Goal: Navigation & Orientation: Find specific page/section

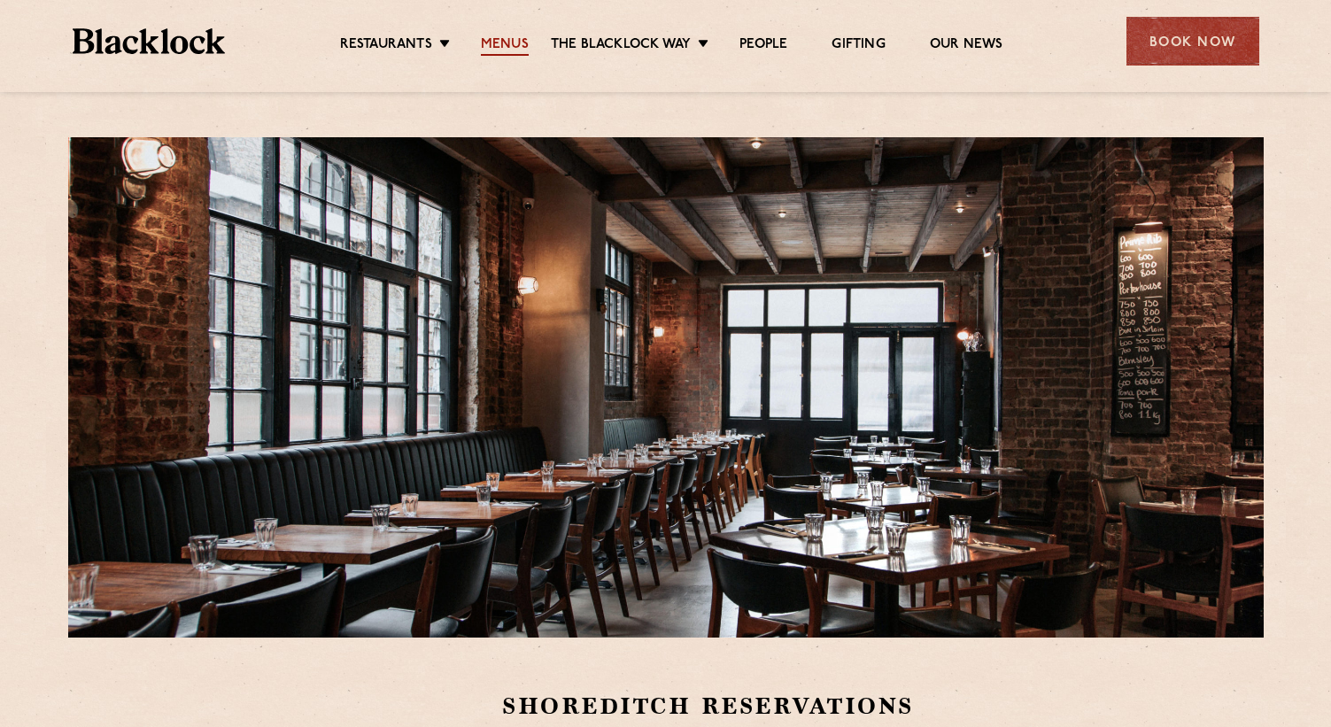
click at [500, 50] on link "Menus" at bounding box center [505, 45] width 48 height 19
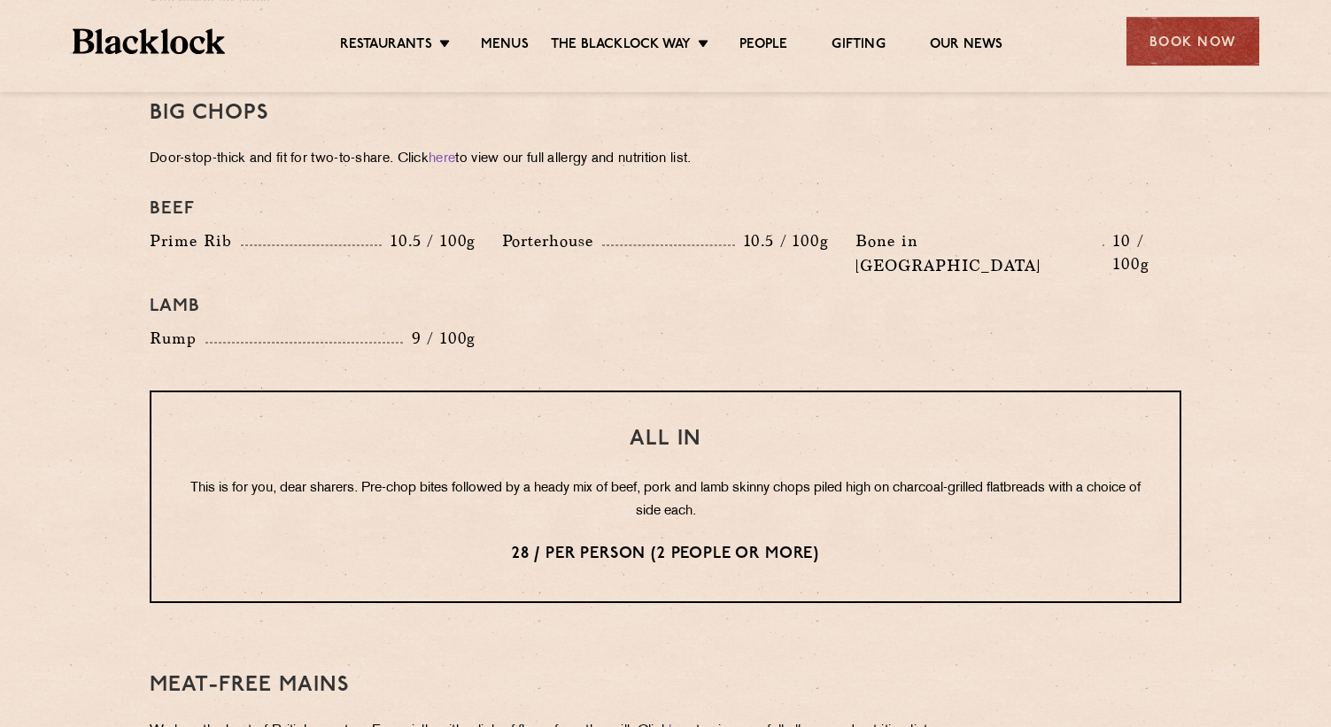
scroll to position [2008, 0]
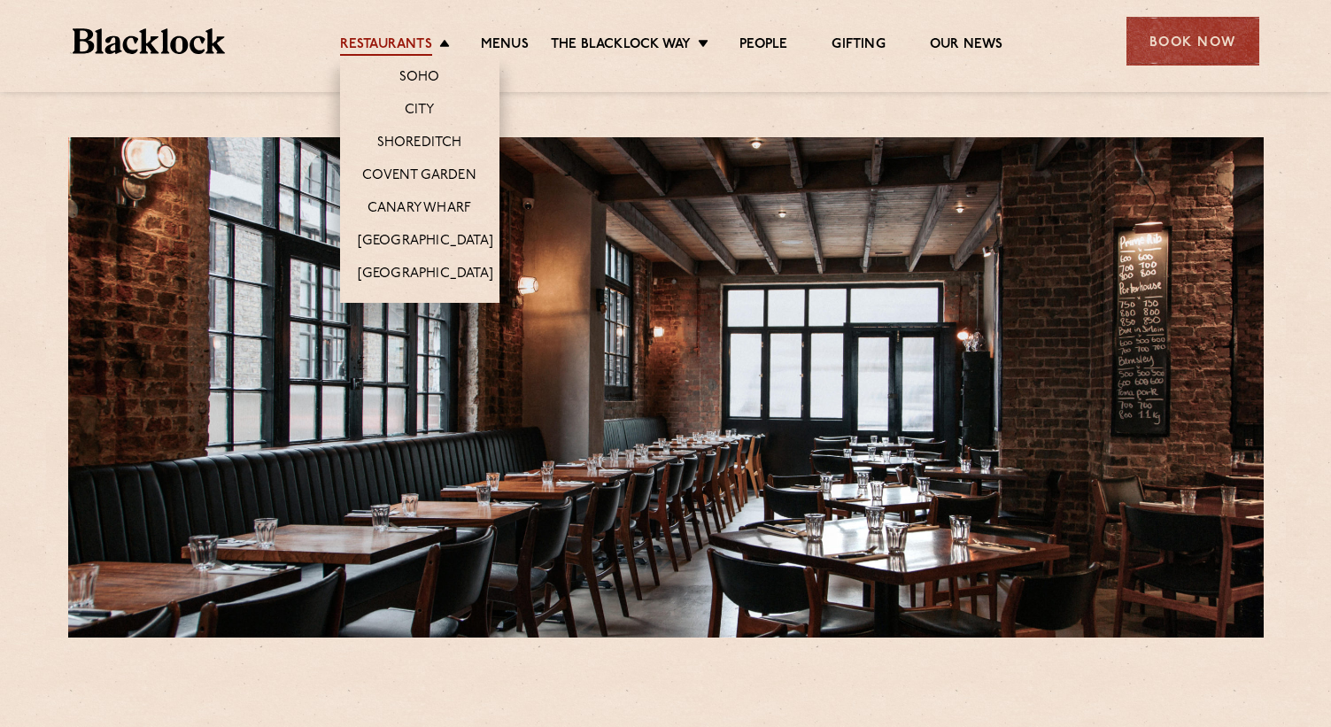
click at [407, 45] on link "Restaurants" at bounding box center [386, 45] width 92 height 19
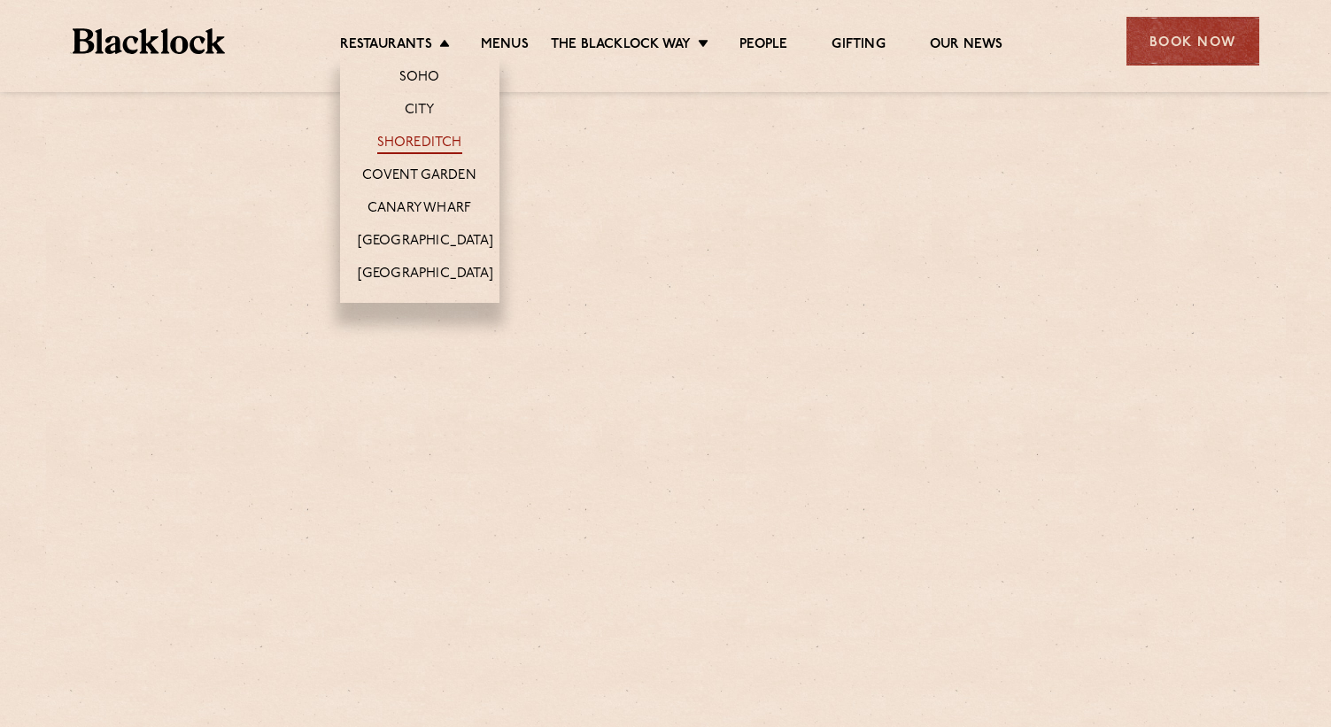
click at [398, 141] on link "Shoreditch" at bounding box center [419, 144] width 85 height 19
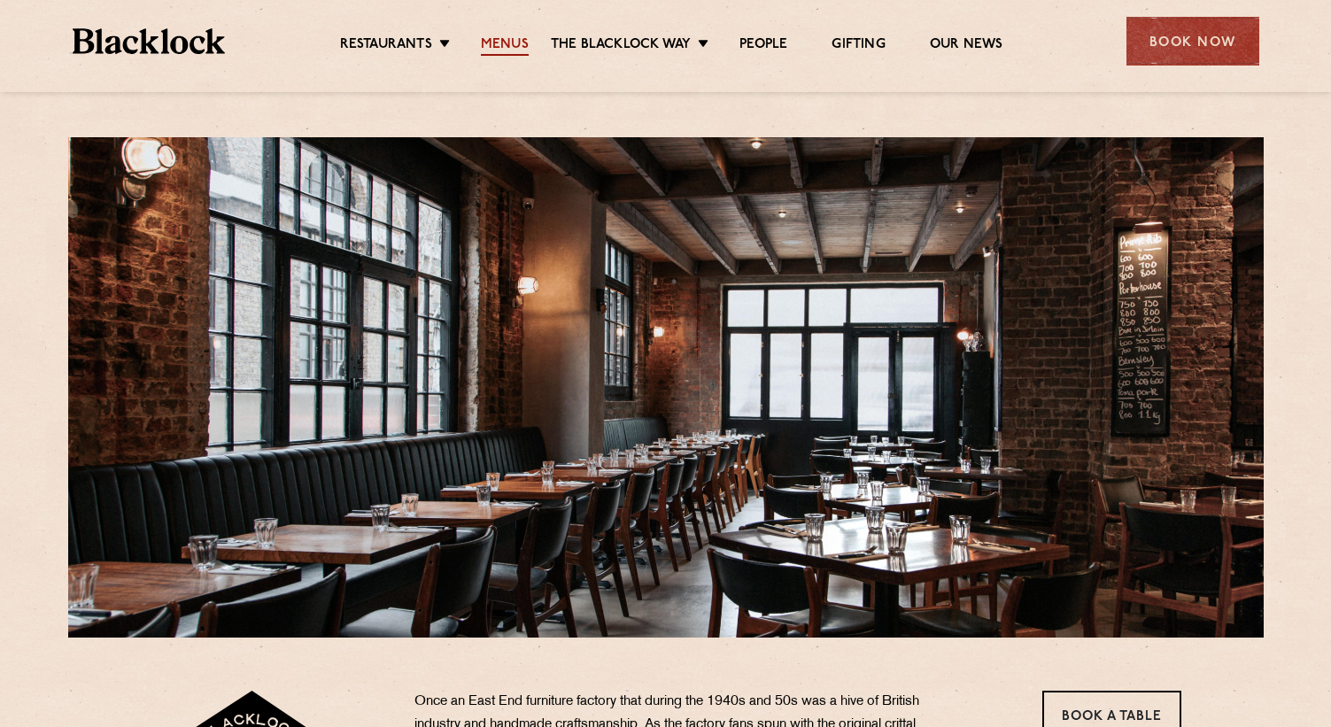
click at [495, 43] on link "Menus" at bounding box center [505, 45] width 48 height 19
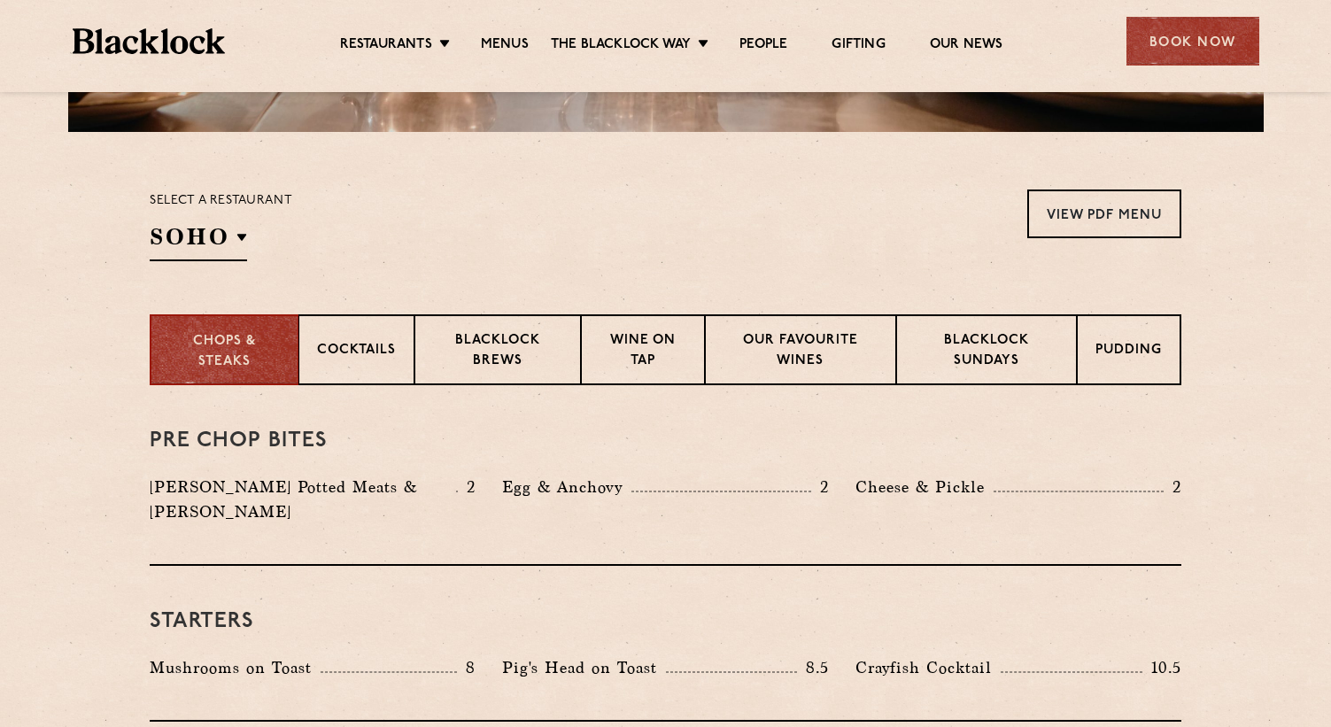
scroll to position [510, 0]
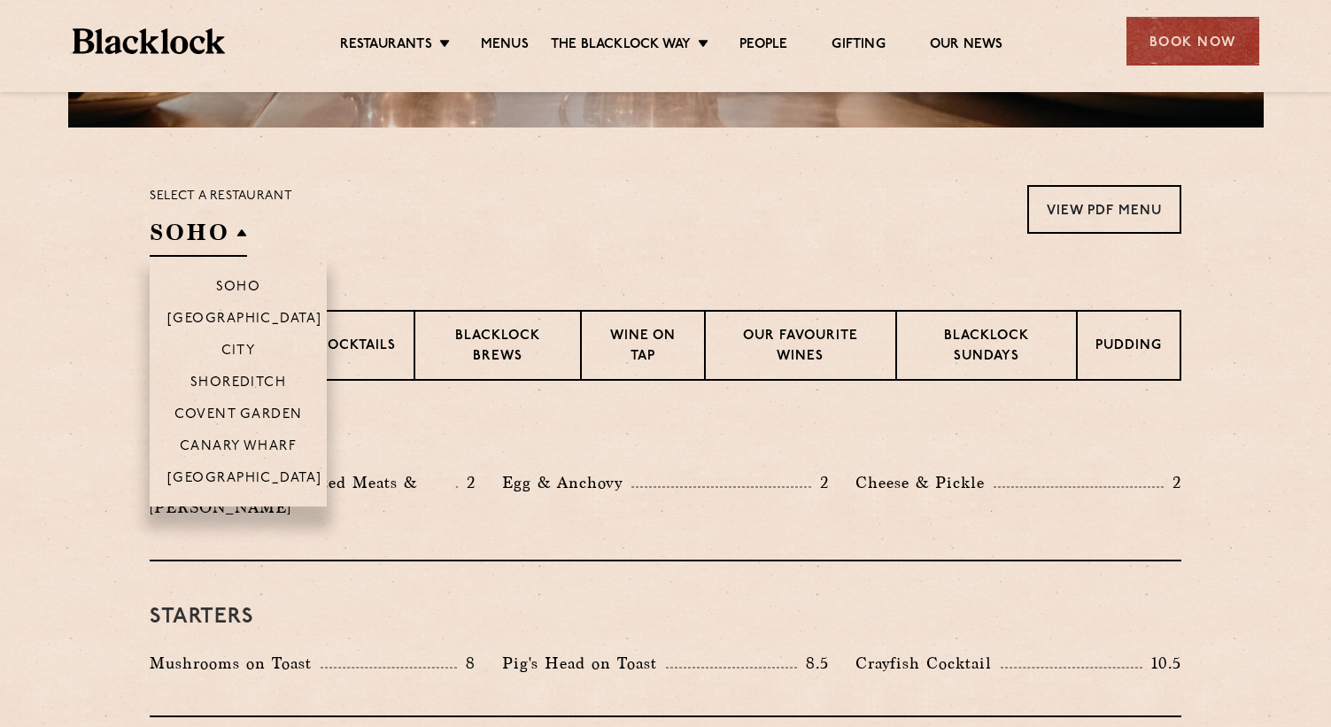
click at [230, 374] on li "Shoreditch" at bounding box center [238, 382] width 177 height 32
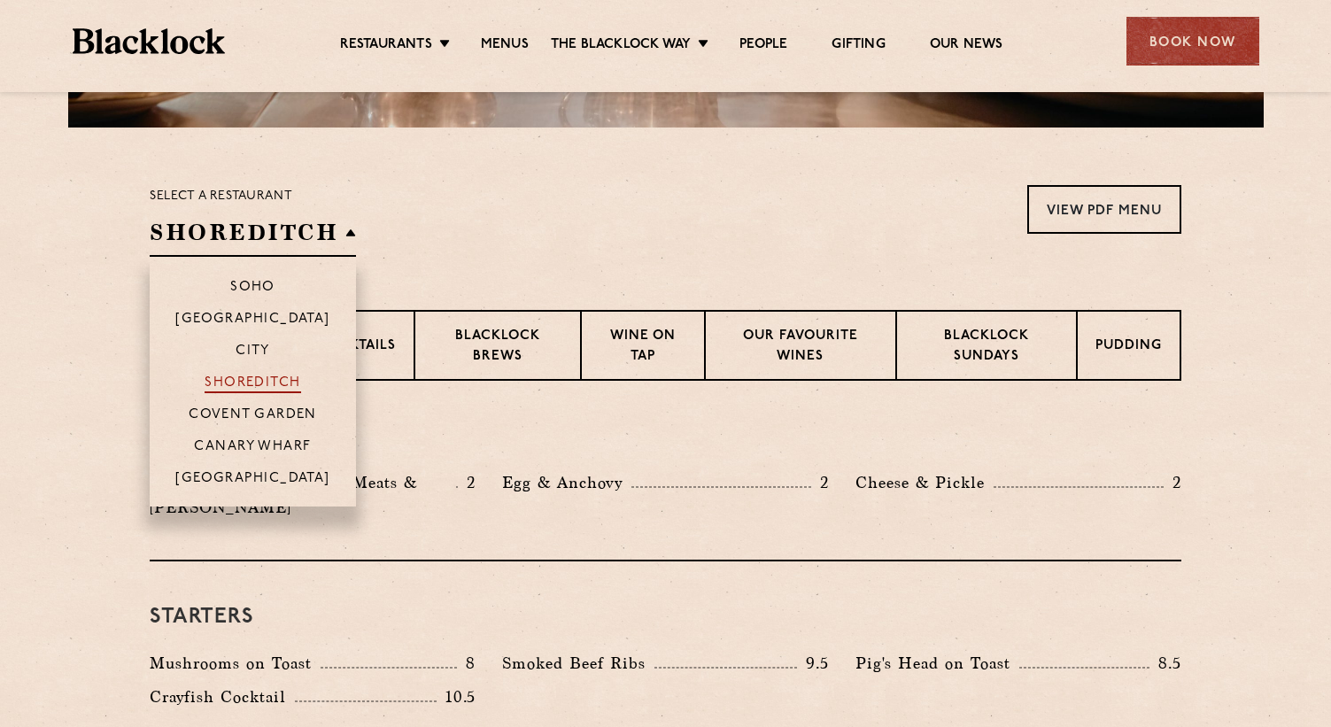
click at [233, 384] on p "Shoreditch" at bounding box center [253, 385] width 97 height 18
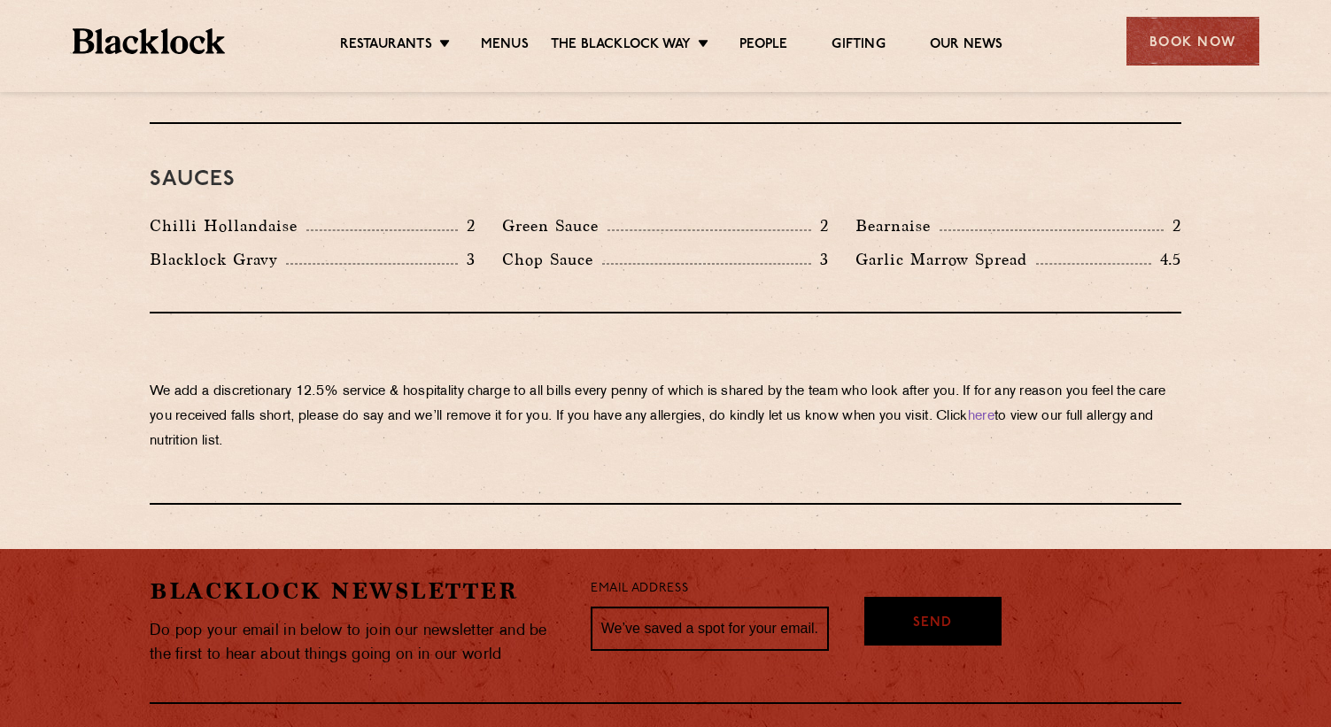
scroll to position [2970, 0]
